Goal: Information Seeking & Learning: Learn about a topic

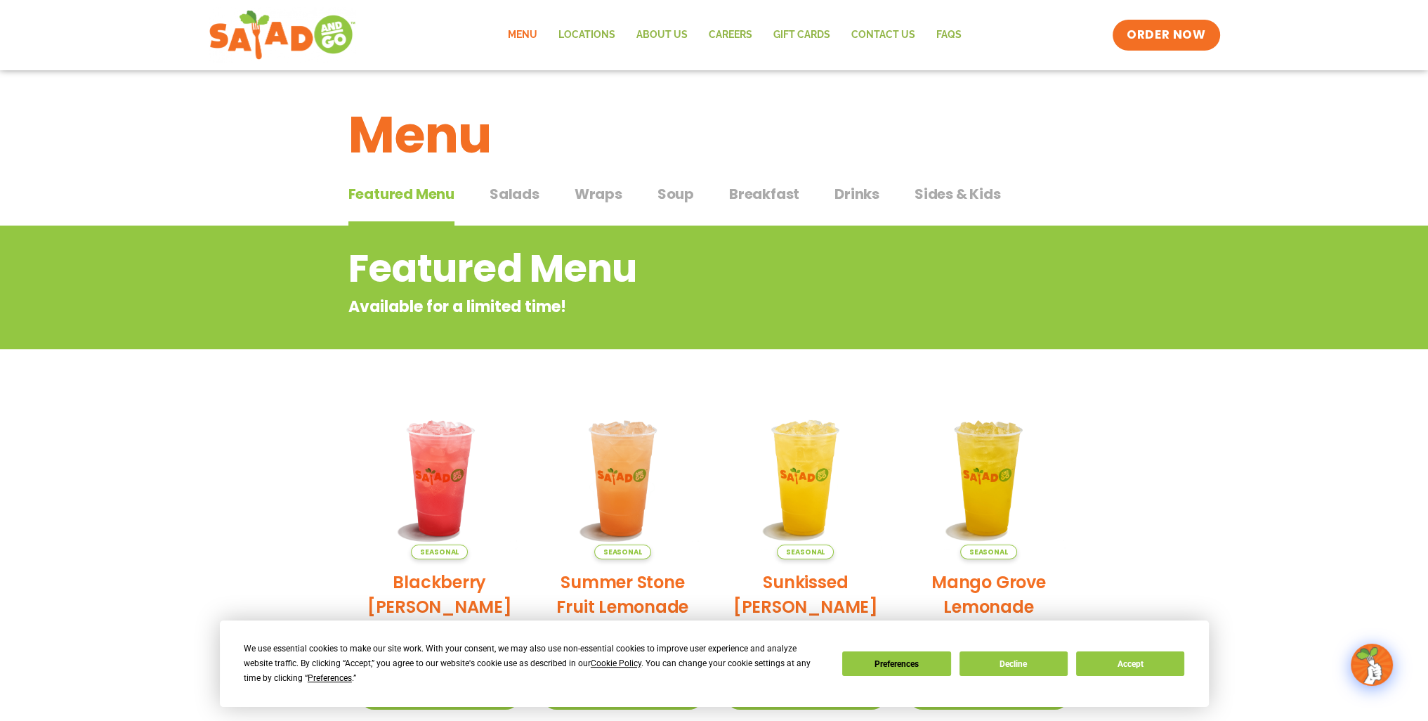
click at [508, 193] on span "Salads" at bounding box center [515, 193] width 50 height 21
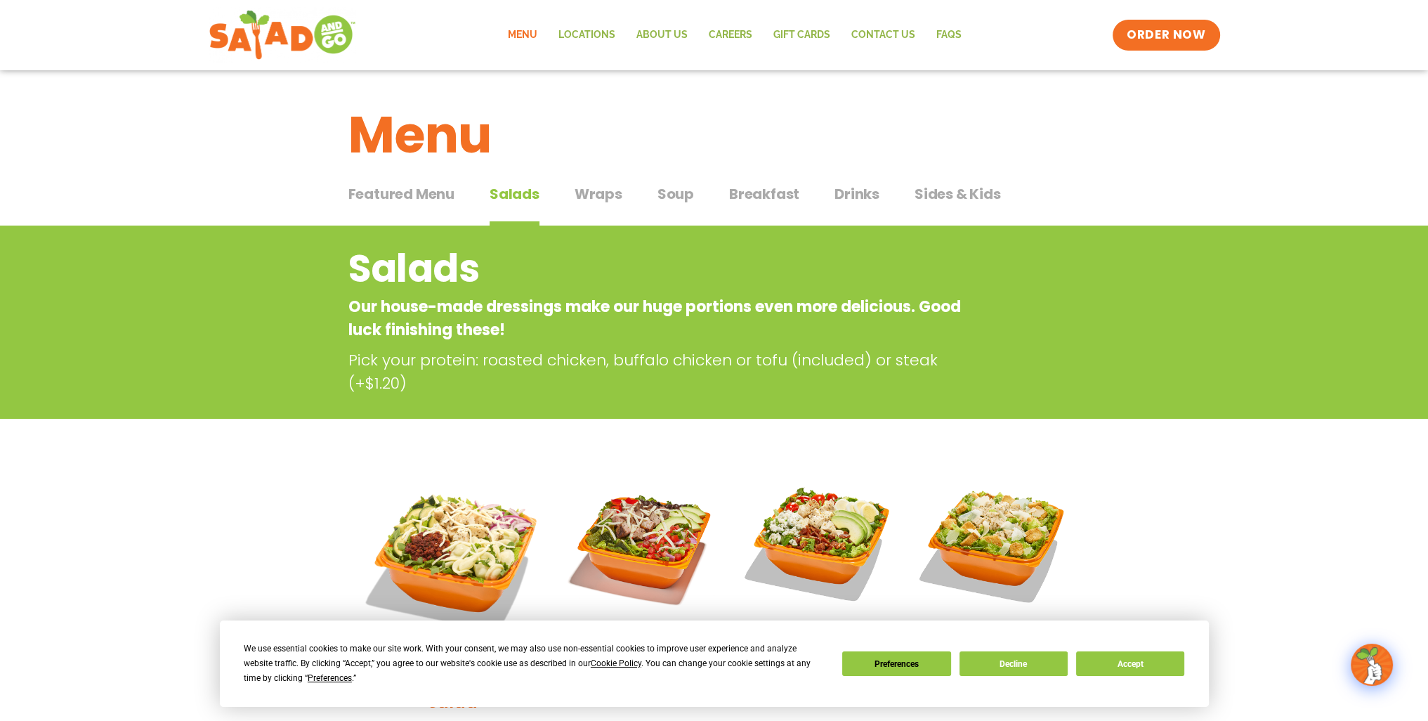
click at [606, 193] on span "Wraps" at bounding box center [599, 193] width 48 height 21
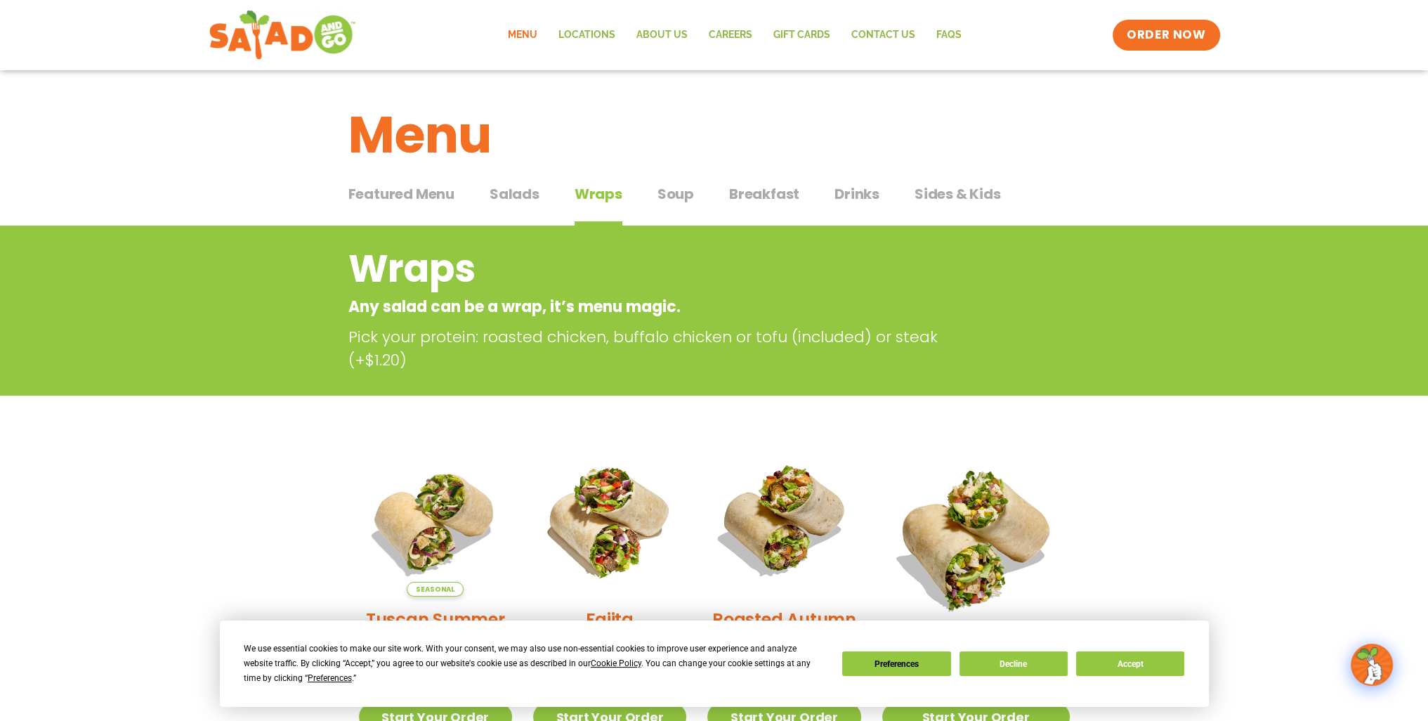
click at [662, 190] on span "Soup" at bounding box center [676, 193] width 37 height 21
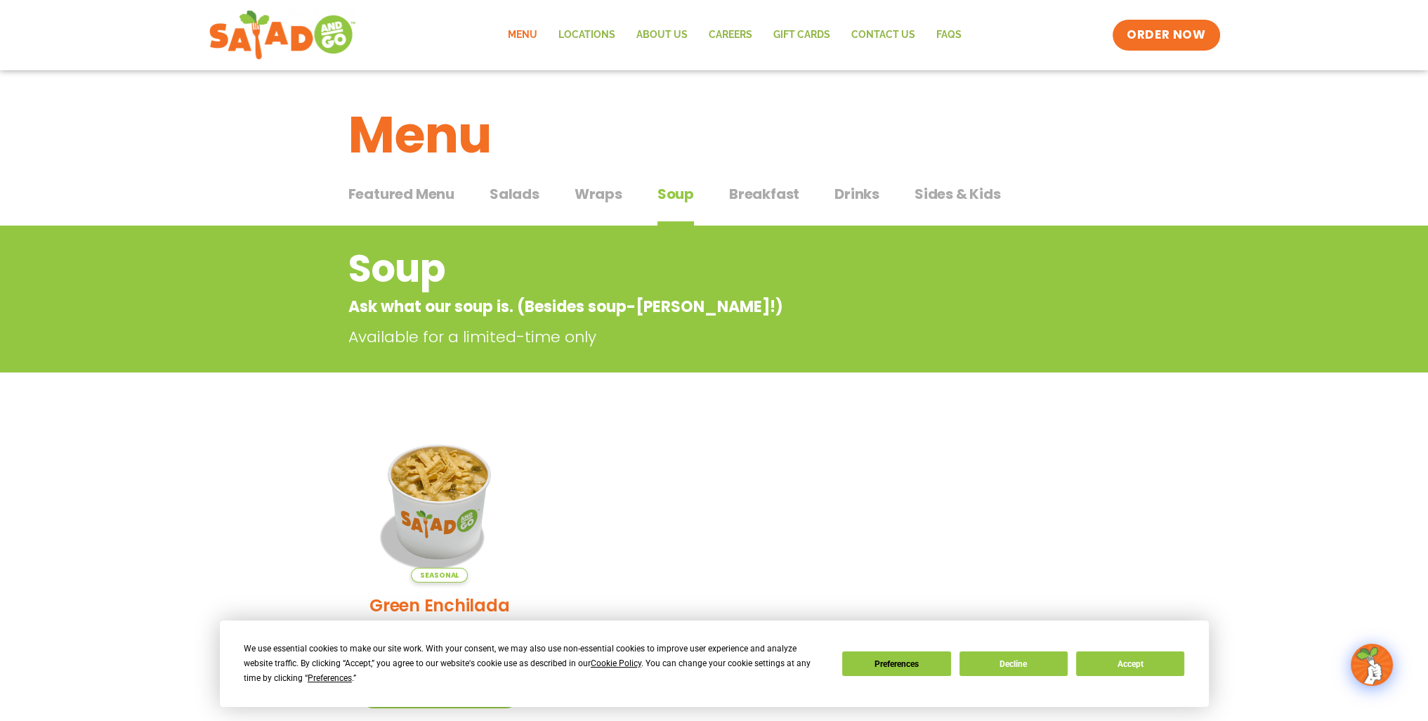
click at [761, 194] on span "Breakfast" at bounding box center [764, 193] width 70 height 21
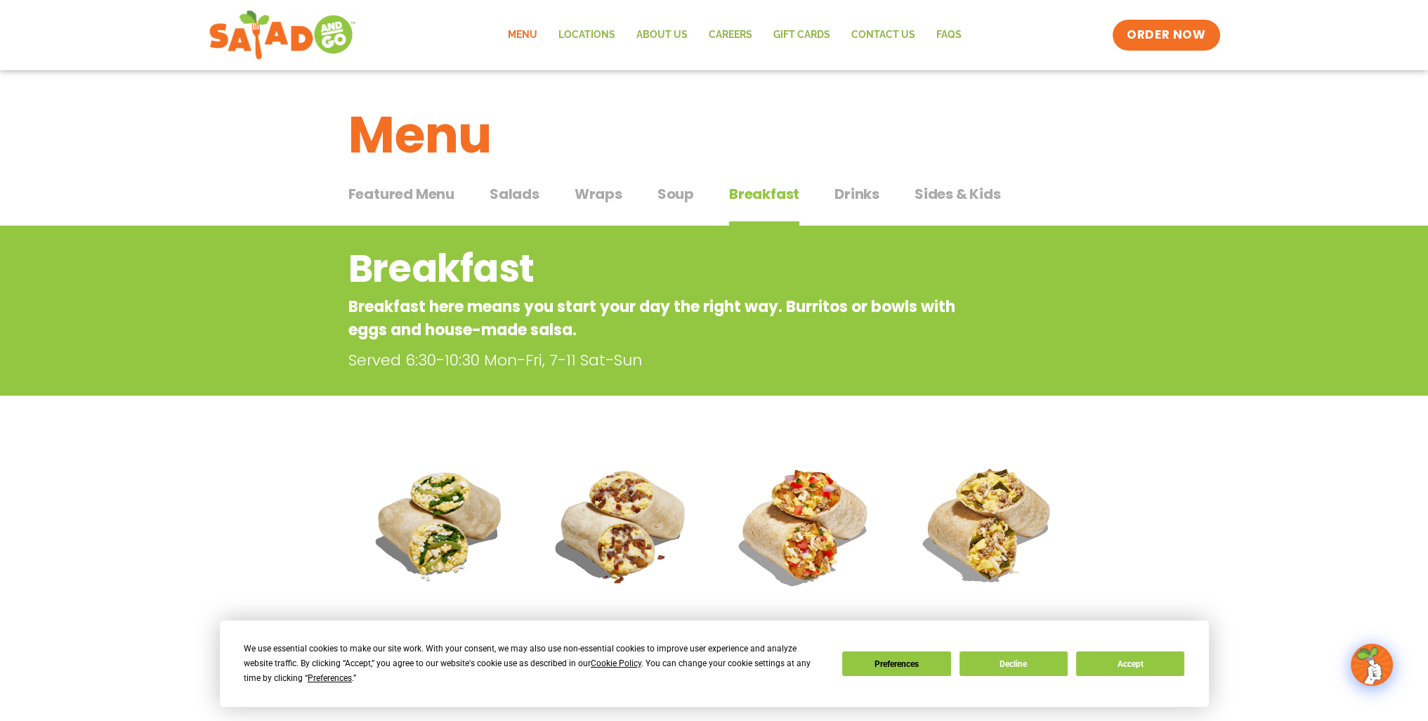
click at [846, 196] on span "Drinks" at bounding box center [857, 193] width 45 height 21
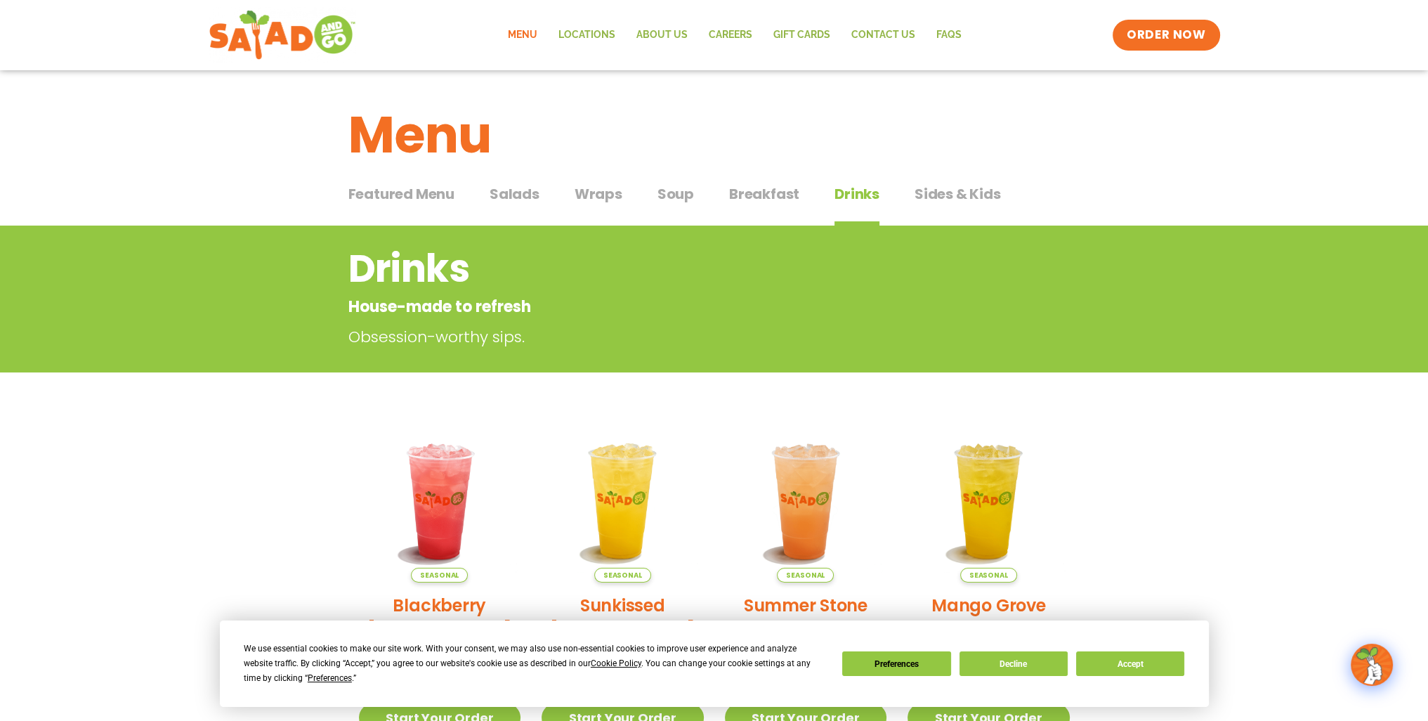
click at [941, 197] on span "Sides & Kids" at bounding box center [958, 193] width 86 height 21
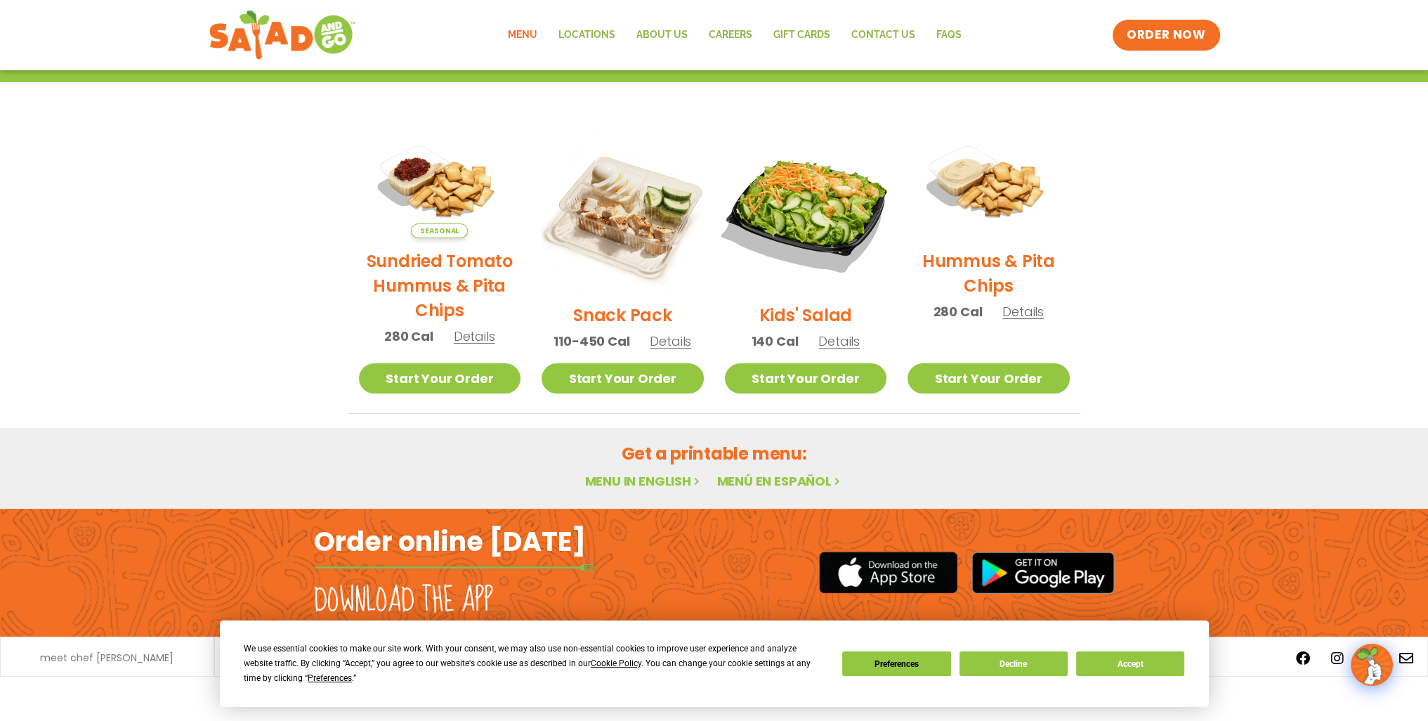
scroll to position [292, 0]
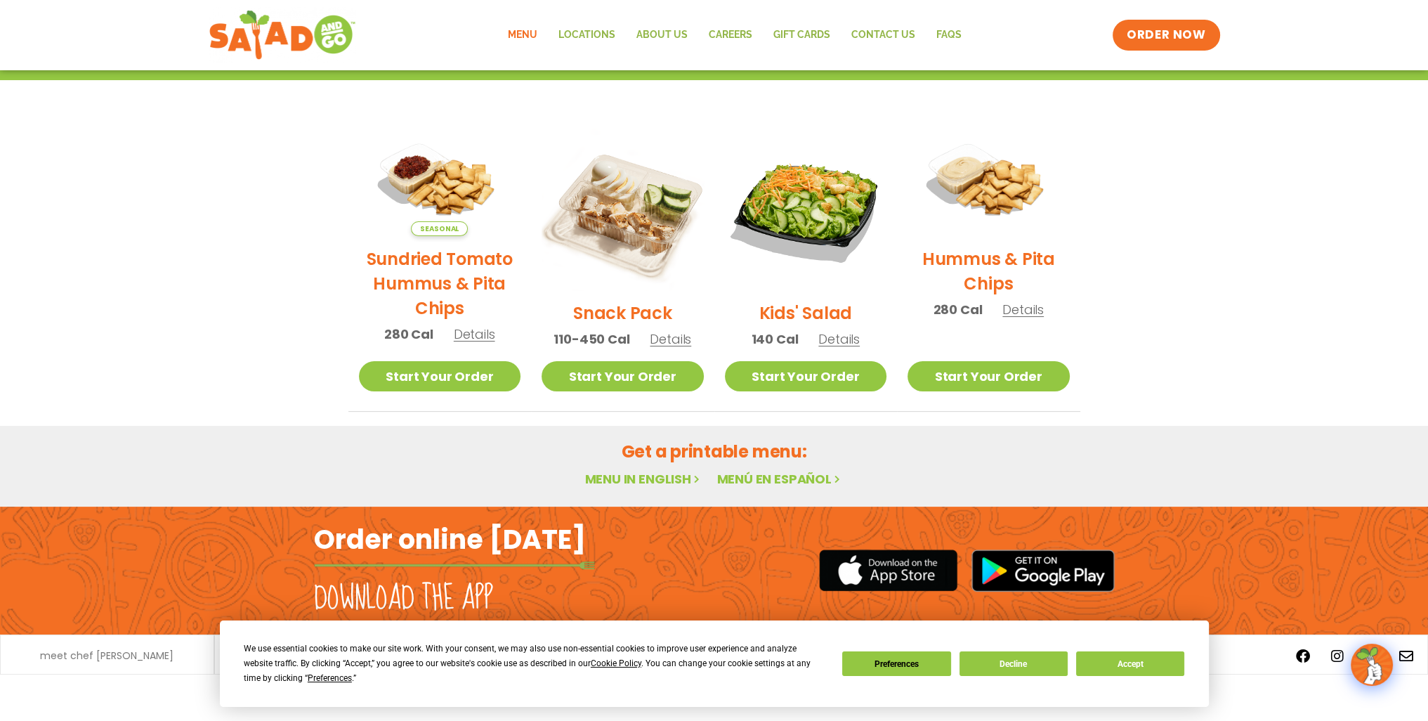
click at [624, 478] on link "Menu in English" at bounding box center [643, 479] width 118 height 18
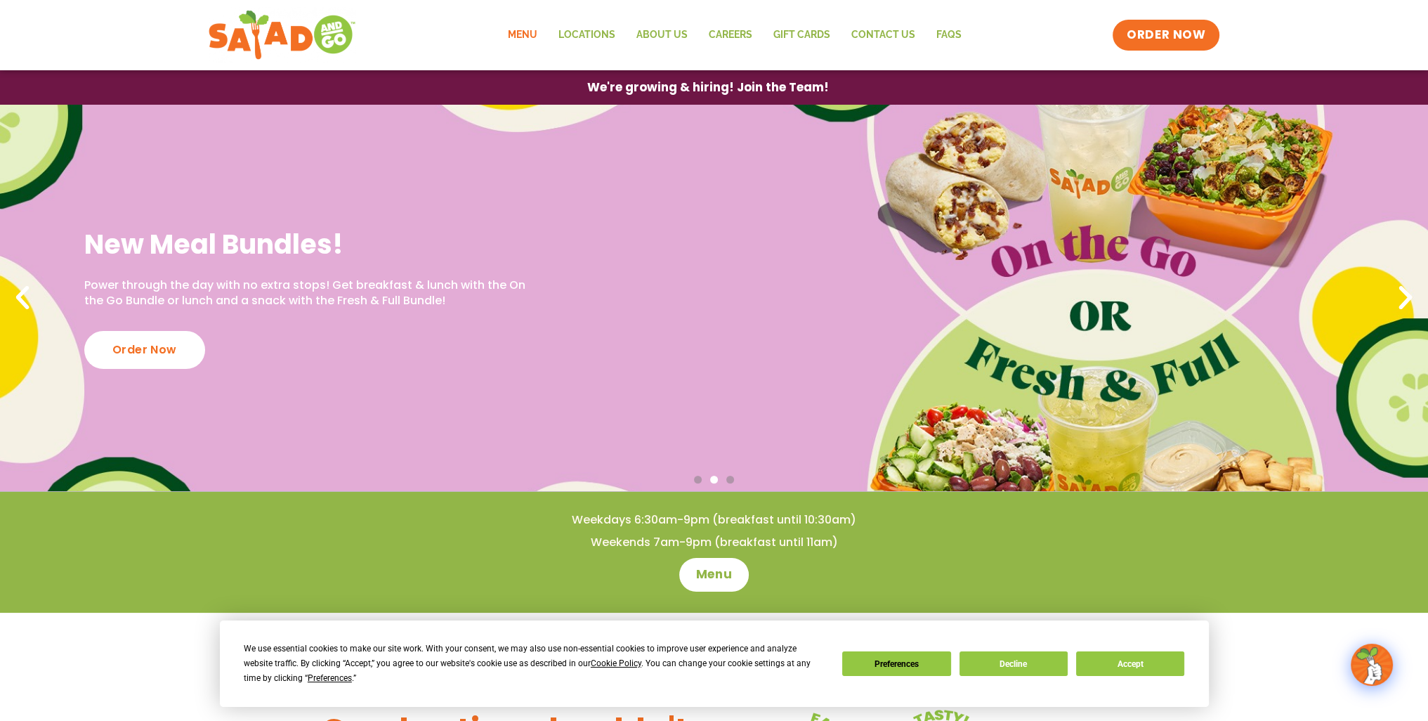
click at [525, 36] on link "Menu" at bounding box center [522, 35] width 51 height 32
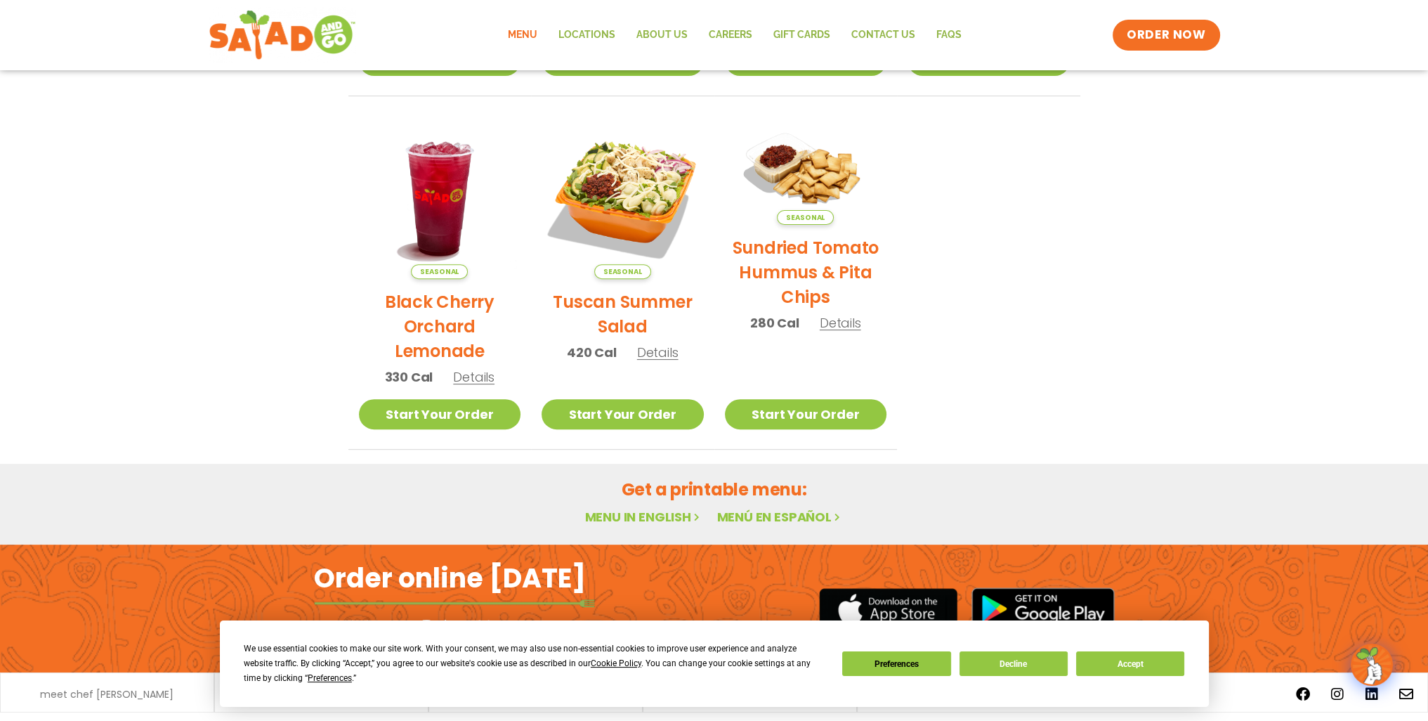
scroll to position [601, 0]
